Goal: Find specific page/section: Find specific page/section

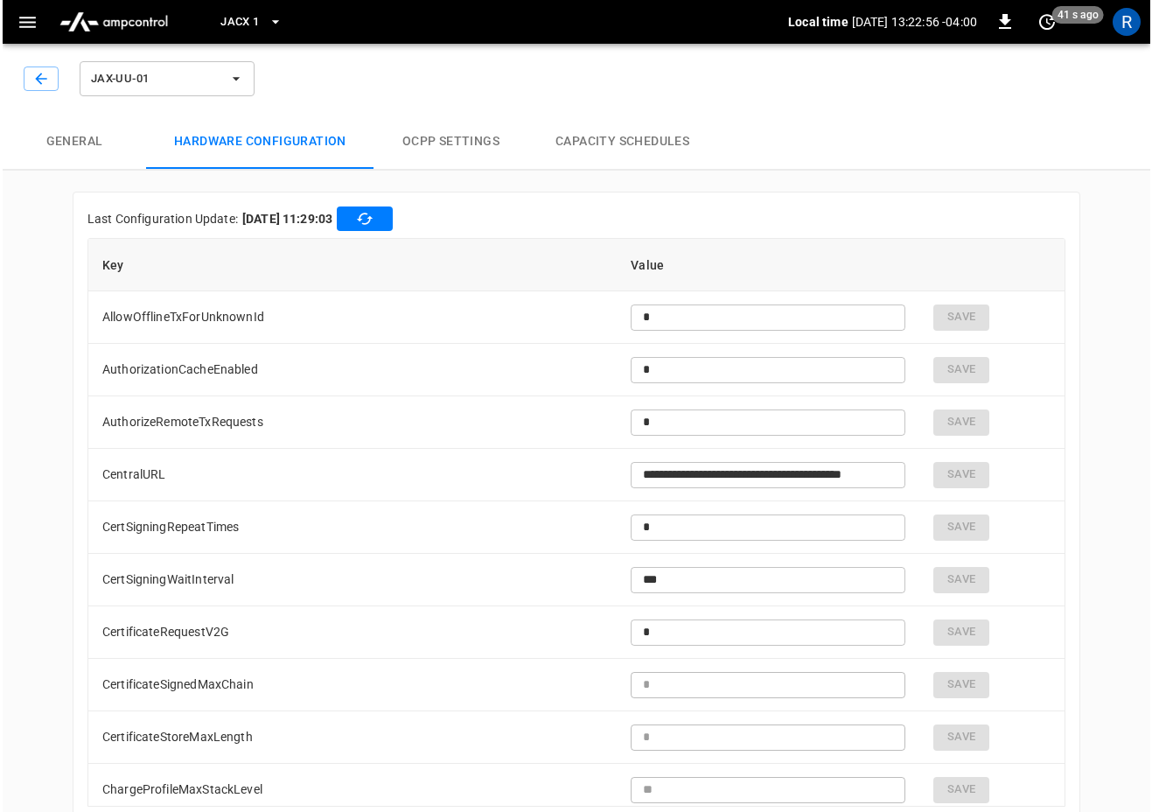
scroll to position [2402, 0]
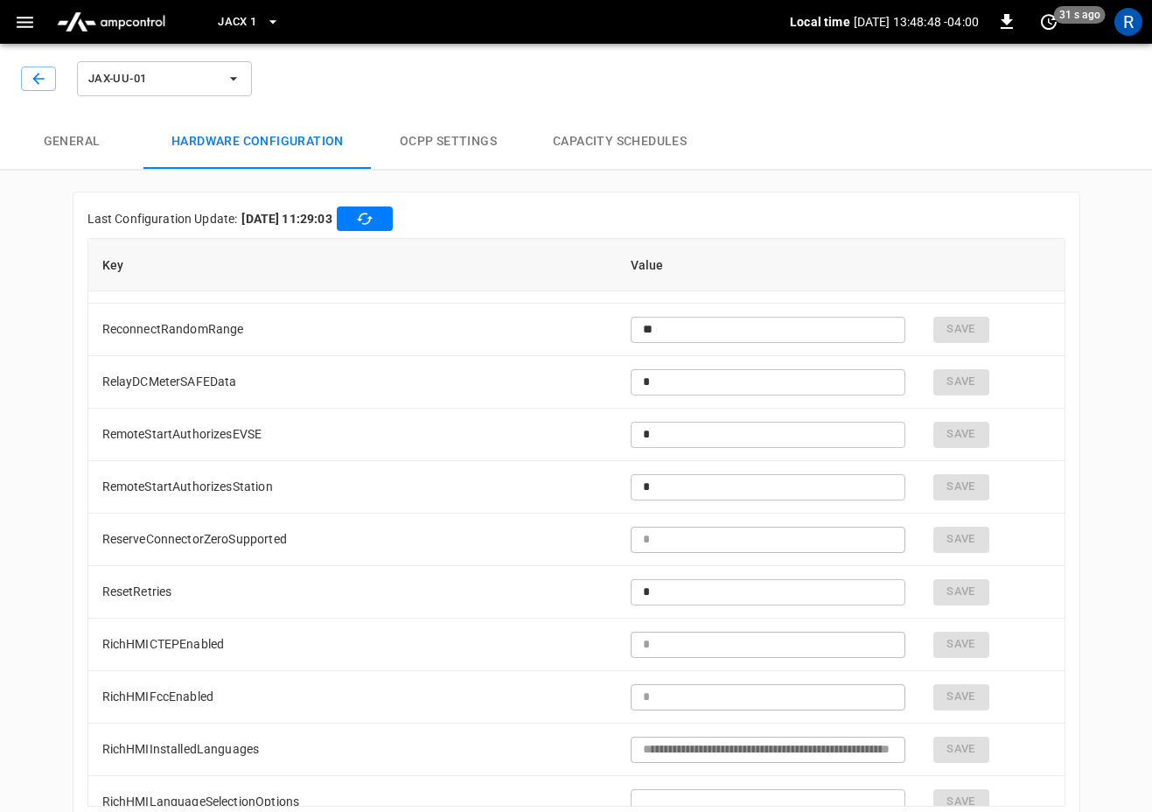
type input "**********"
click at [52, 74] on button "button" at bounding box center [38, 78] width 35 height 24
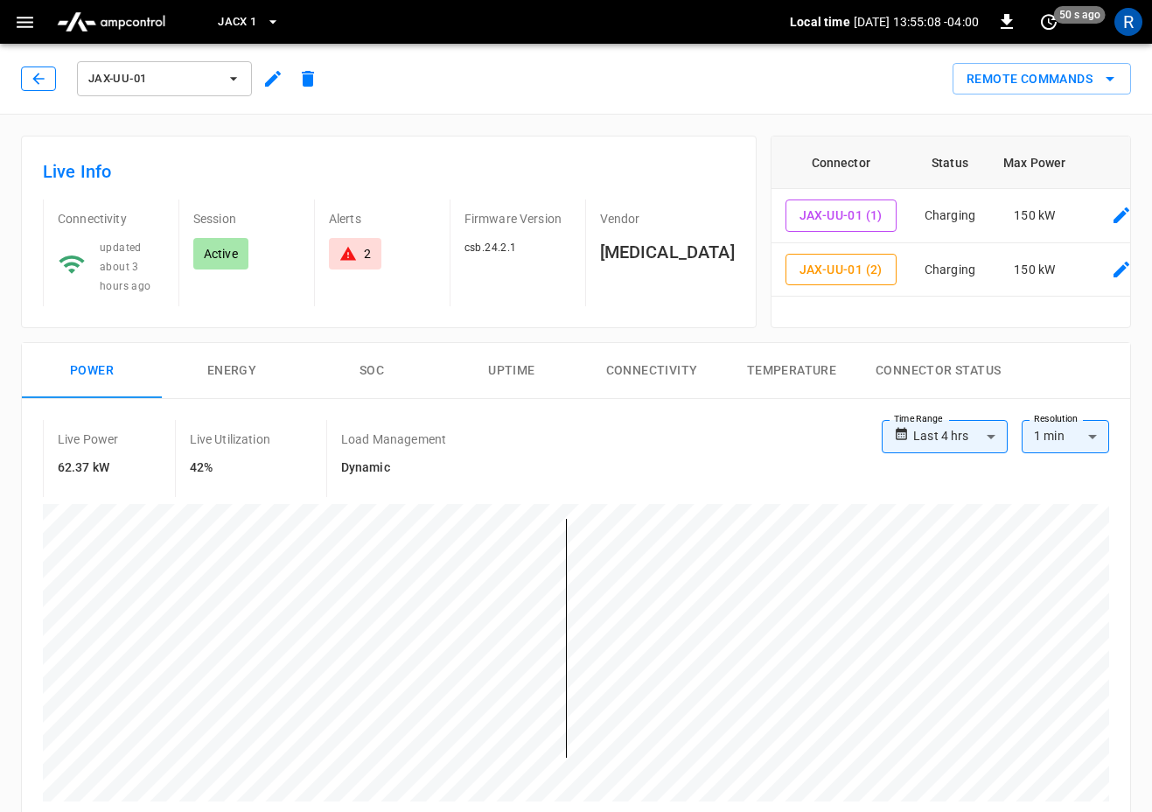
click at [47, 76] on button "button" at bounding box center [38, 78] width 35 height 24
